Goal: Task Accomplishment & Management: Manage account settings

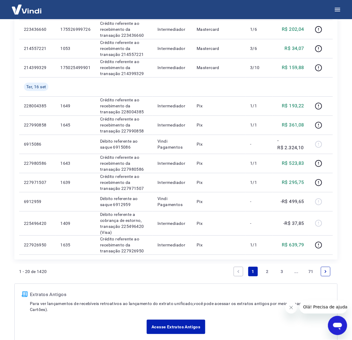
scroll to position [299, 0]
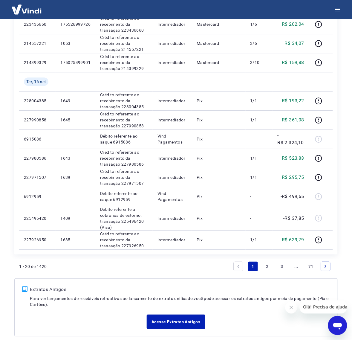
click at [267, 265] on link "2" at bounding box center [268, 267] width 10 height 10
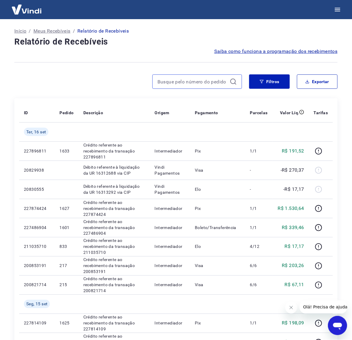
click at [181, 83] on input at bounding box center [193, 81] width 70 height 9
type input "1231"
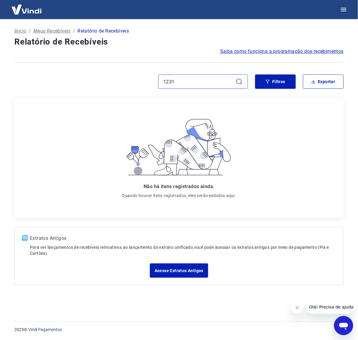
drag, startPoint x: 194, startPoint y: 77, endPoint x: 114, endPoint y: 75, distance: 79.9
click at [115, 75] on div "1231" at bounding box center [131, 81] width 234 height 14
paste input "223436660"
type input "223436660"
drag, startPoint x: 207, startPoint y: 81, endPoint x: 127, endPoint y: 78, distance: 79.3
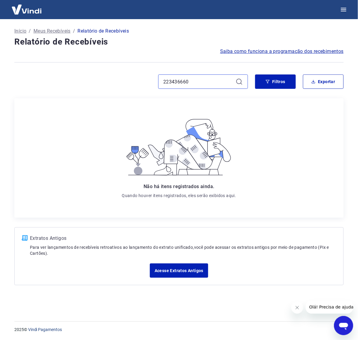
click at [127, 78] on div "223436660" at bounding box center [131, 81] width 234 height 14
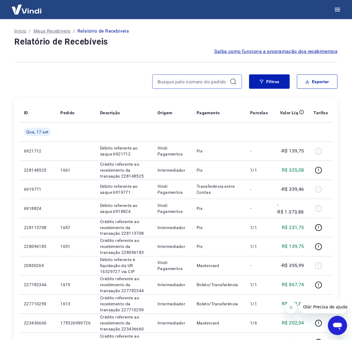
paste input "175526999726"
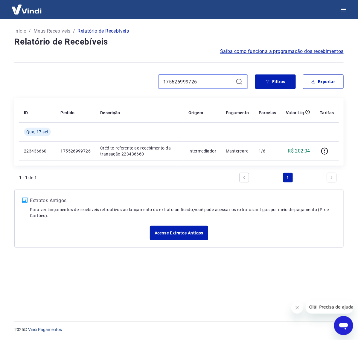
drag, startPoint x: 218, startPoint y: 81, endPoint x: 104, endPoint y: 78, distance: 114.0
click at [105, 78] on div "175526999726" at bounding box center [131, 81] width 234 height 14
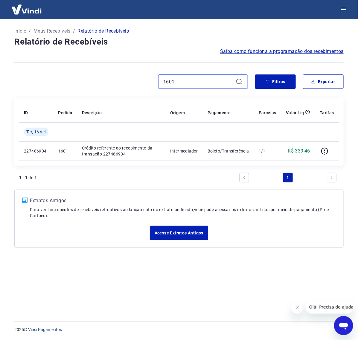
drag, startPoint x: 183, startPoint y: 80, endPoint x: 121, endPoint y: 72, distance: 63.0
click at [122, 74] on div "Início / Meus Recebíveis / Relatório de Recebíveis Relatório de Recebíveis Saib…" at bounding box center [179, 166] width 344 height 295
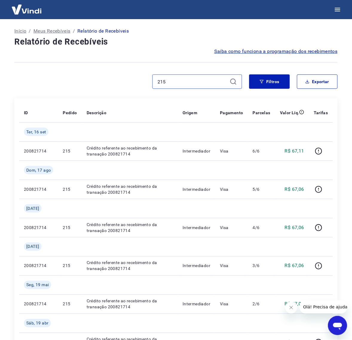
drag, startPoint x: 185, startPoint y: 77, endPoint x: 105, endPoint y: 77, distance: 79.3
click at [107, 77] on div "215" at bounding box center [128, 81] width 228 height 14
type input "217"
drag, startPoint x: 182, startPoint y: 79, endPoint x: 84, endPoint y: 78, distance: 97.8
click at [107, 76] on div "217" at bounding box center [128, 81] width 228 height 14
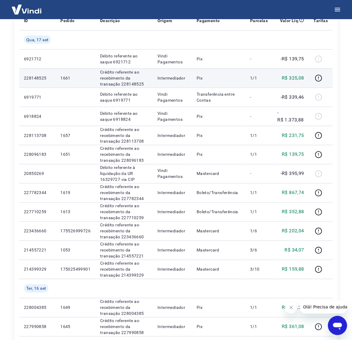
scroll to position [112, 0]
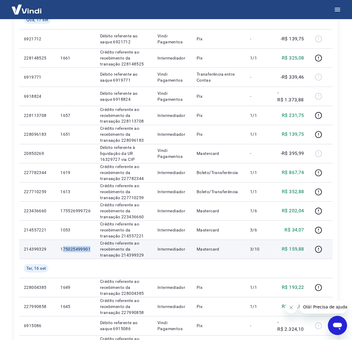
click at [62, 249] on td "175025499901" at bounding box center [76, 249] width 40 height 19
drag, startPoint x: 60, startPoint y: 249, endPoint x: 89, endPoint y: 249, distance: 29.3
click at [89, 249] on td "175025499901" at bounding box center [76, 249] width 40 height 19
copy p "175025499901"
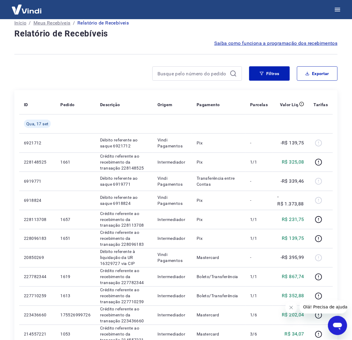
scroll to position [0, 0]
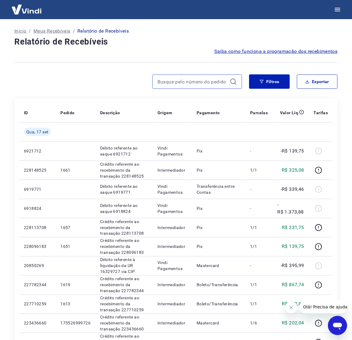
click at [194, 80] on input at bounding box center [193, 81] width 70 height 9
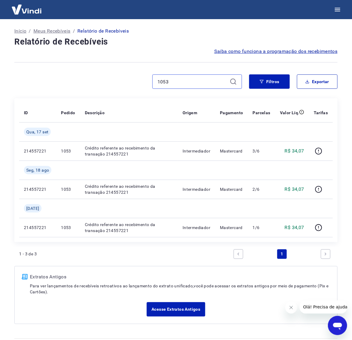
drag, startPoint x: 176, startPoint y: 81, endPoint x: 110, endPoint y: 77, distance: 66.3
click at [116, 76] on div "1053" at bounding box center [128, 81] width 228 height 14
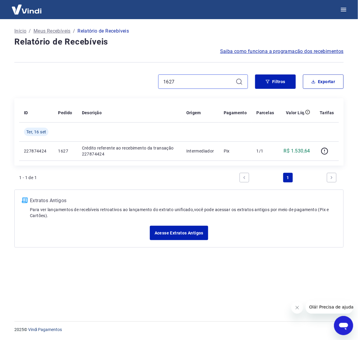
drag, startPoint x: 183, startPoint y: 84, endPoint x: 144, endPoint y: 82, distance: 38.7
click at [150, 82] on div "1627" at bounding box center [131, 81] width 234 height 14
drag, startPoint x: 136, startPoint y: 78, endPoint x: 100, endPoint y: 84, distance: 35.9
click at [112, 81] on div "1633" at bounding box center [131, 81] width 234 height 14
drag, startPoint x: 191, startPoint y: 81, endPoint x: 74, endPoint y: 83, distance: 117.0
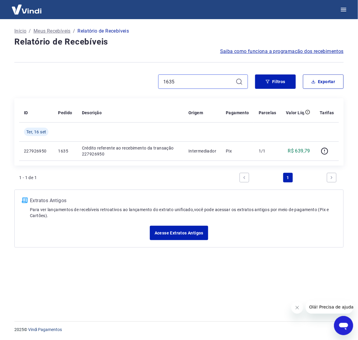
click at [78, 82] on div "1635" at bounding box center [131, 81] width 234 height 14
drag, startPoint x: 199, startPoint y: 82, endPoint x: 86, endPoint y: 88, distance: 113.0
click at [110, 84] on div "1639" at bounding box center [131, 81] width 234 height 14
drag, startPoint x: 186, startPoint y: 80, endPoint x: 89, endPoint y: 75, distance: 97.3
click at [100, 77] on div "1643" at bounding box center [131, 81] width 234 height 14
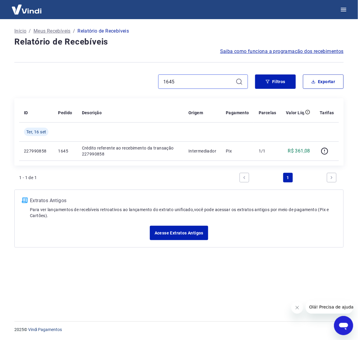
drag, startPoint x: 185, startPoint y: 80, endPoint x: 127, endPoint y: 73, distance: 57.9
click at [127, 73] on div "Início / Meus Recebíveis / Relatório de Recebíveis Relatório de Recebíveis Saib…" at bounding box center [179, 166] width 344 height 295
drag, startPoint x: 186, startPoint y: 79, endPoint x: 73, endPoint y: 73, distance: 113.3
click at [87, 73] on div "Início / Meus Recebíveis / Relatório de Recebíveis Relatório de Recebíveis Saib…" at bounding box center [179, 166] width 344 height 295
drag, startPoint x: 194, startPoint y: 81, endPoint x: 86, endPoint y: 78, distance: 108.9
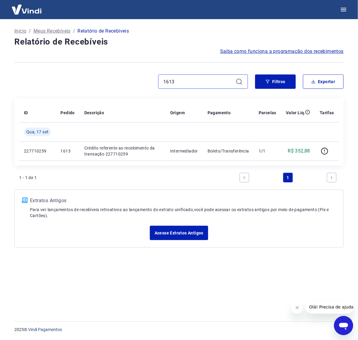
click at [98, 78] on div "1613" at bounding box center [131, 81] width 234 height 14
drag, startPoint x: 183, startPoint y: 80, endPoint x: 106, endPoint y: 76, distance: 77.3
click at [113, 77] on div "1619" at bounding box center [131, 81] width 234 height 14
type input "1145"
drag, startPoint x: 192, startPoint y: 81, endPoint x: 133, endPoint y: 80, distance: 59.3
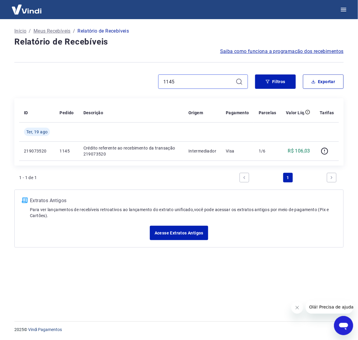
click at [133, 80] on div "1145" at bounding box center [131, 81] width 234 height 14
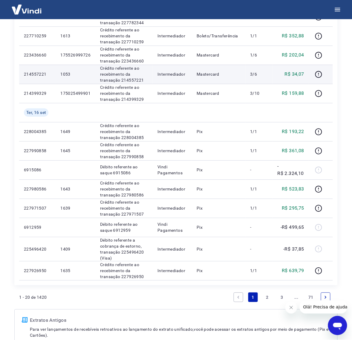
scroll to position [291, 0]
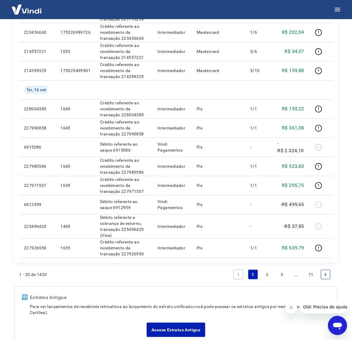
click at [328, 275] on icon "Next page" at bounding box center [326, 275] width 4 height 4
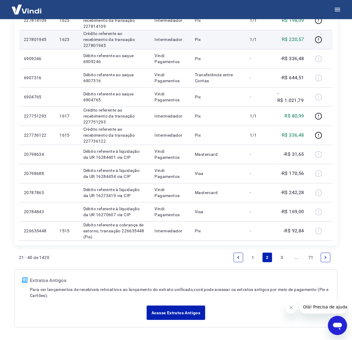
scroll to position [323, 0]
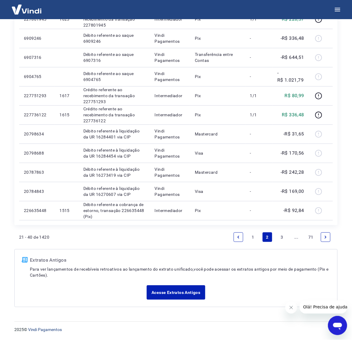
click at [239, 240] on link "Previous page" at bounding box center [239, 237] width 10 height 10
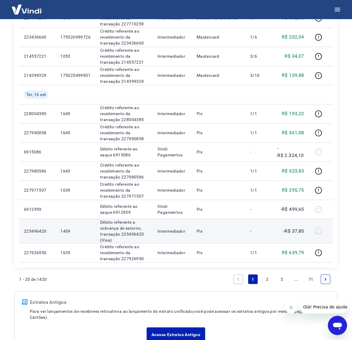
scroll to position [291, 0]
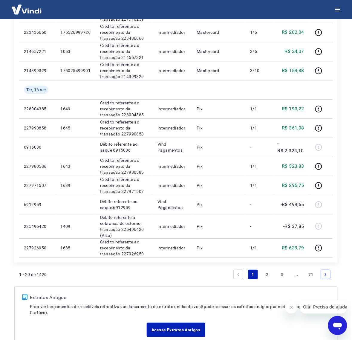
click at [326, 276] on icon "Next page" at bounding box center [326, 275] width 4 height 4
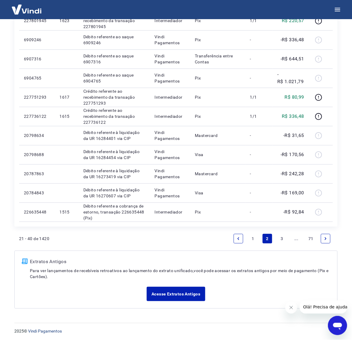
scroll to position [323, 0]
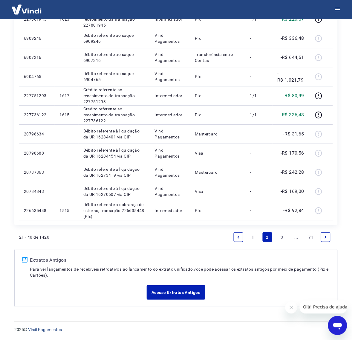
click at [255, 239] on link "1" at bounding box center [254, 237] width 10 height 10
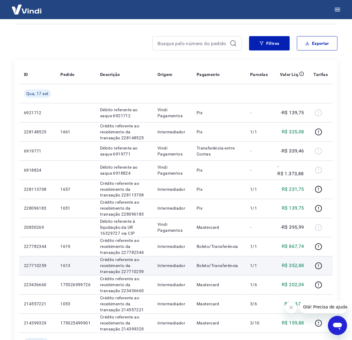
scroll to position [29, 0]
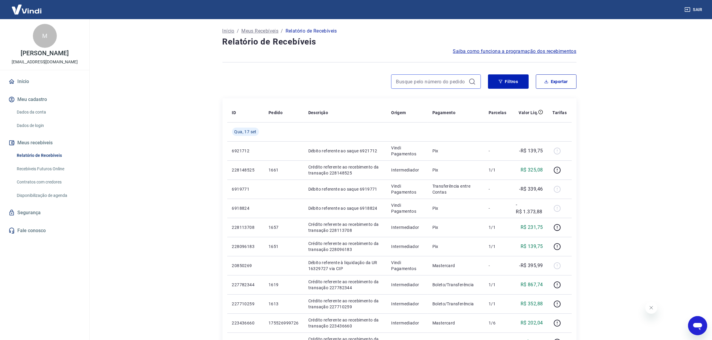
click at [418, 84] on input at bounding box center [431, 81] width 70 height 9
type input "1409"
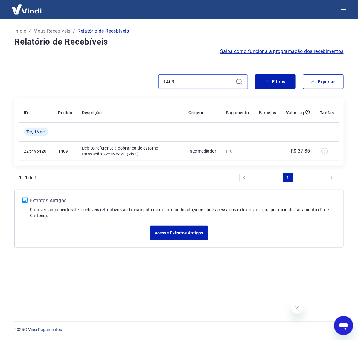
drag, startPoint x: 189, startPoint y: 82, endPoint x: 88, endPoint y: 81, distance: 101.1
click at [88, 81] on div "1409" at bounding box center [131, 81] width 234 height 14
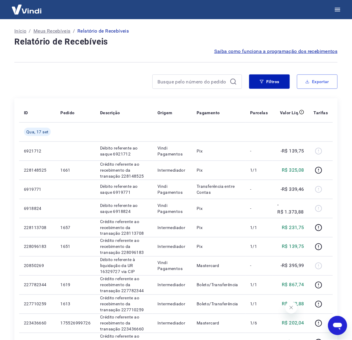
click at [311, 82] on button "Exportar" at bounding box center [317, 81] width 41 height 14
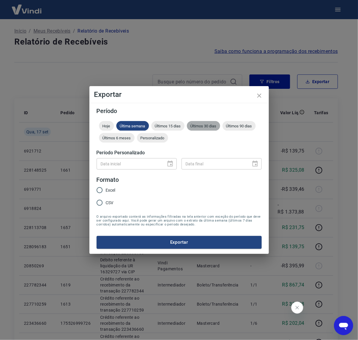
click at [215, 126] on span "Últimos 30 dias" at bounding box center [203, 126] width 33 height 4
click at [102, 194] on input "Excel" at bounding box center [99, 190] width 13 height 13
radio input "true"
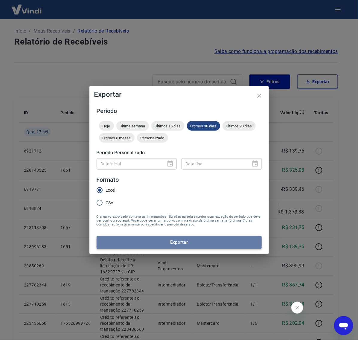
click at [184, 241] on button "Exportar" at bounding box center [179, 242] width 165 height 13
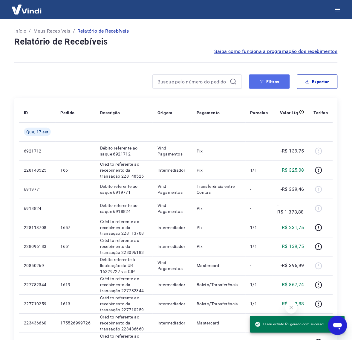
click at [272, 81] on button "Filtros" at bounding box center [270, 81] width 41 height 14
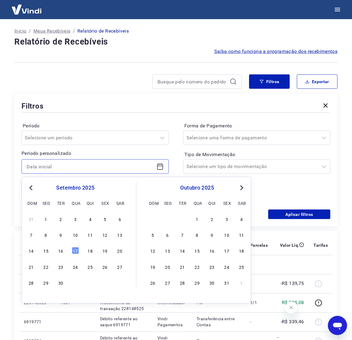
click at [67, 169] on input at bounding box center [91, 166] width 128 height 9
click at [77, 251] on div "17" at bounding box center [75, 250] width 7 height 7
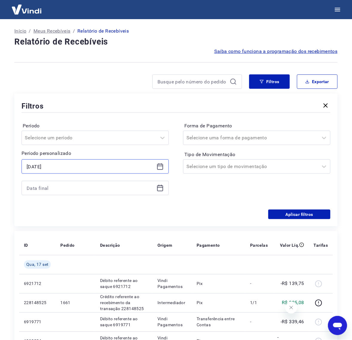
click at [68, 165] on input "[DATE]" at bounding box center [91, 166] width 128 height 9
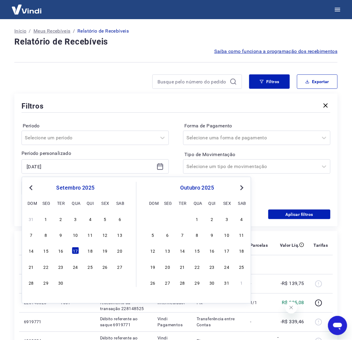
click at [34, 186] on button "Previous Month" at bounding box center [31, 187] width 7 height 7
click at [108, 219] on div "1" at bounding box center [105, 218] width 7 height 7
type input "[DATE]"
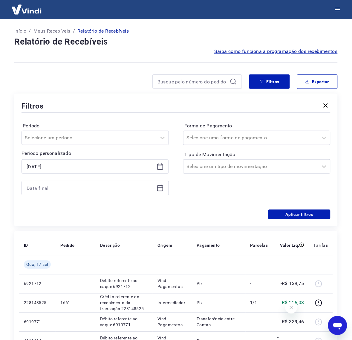
click at [160, 189] on icon at bounding box center [160, 188] width 7 height 7
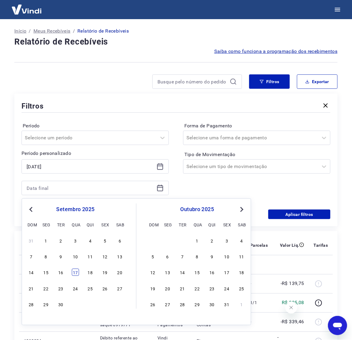
click at [75, 273] on div "17" at bounding box center [75, 272] width 7 height 7
type input "[DATE]"
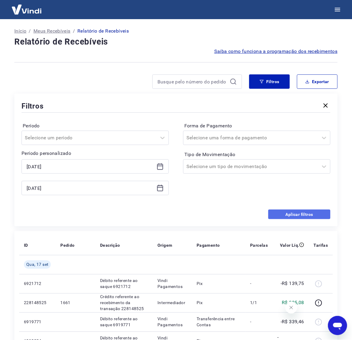
click at [294, 213] on button "Aplicar filtros" at bounding box center [300, 215] width 62 height 10
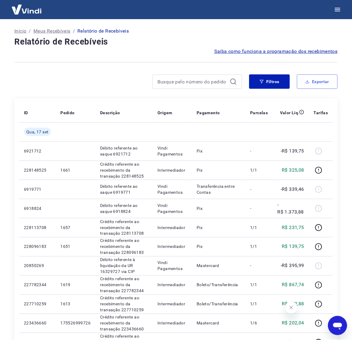
click at [310, 80] on icon "button" at bounding box center [308, 82] width 4 height 4
type input "[DATE]"
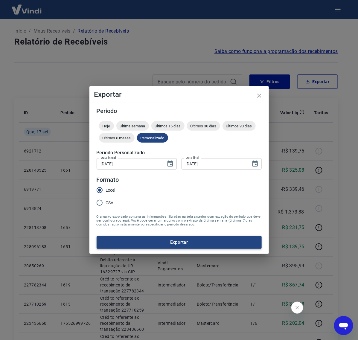
click at [186, 241] on button "Exportar" at bounding box center [179, 242] width 165 height 13
